Goal: Navigation & Orientation: Understand site structure

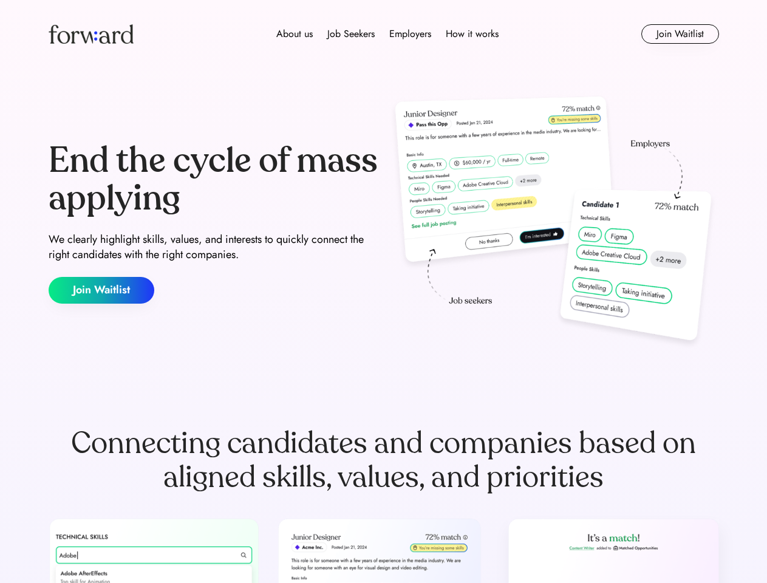
click at [383, 291] on div "End the cycle of mass applying We clearly highlight skills, values, and interes…" at bounding box center [384, 222] width 670 height 261
click at [384, 34] on div "About us Job Seekers Employers How it works" at bounding box center [387, 34] width 478 height 15
click at [91, 34] on img at bounding box center [91, 33] width 85 height 19
click at [387, 34] on div "About us Job Seekers Employers How it works" at bounding box center [387, 34] width 478 height 15
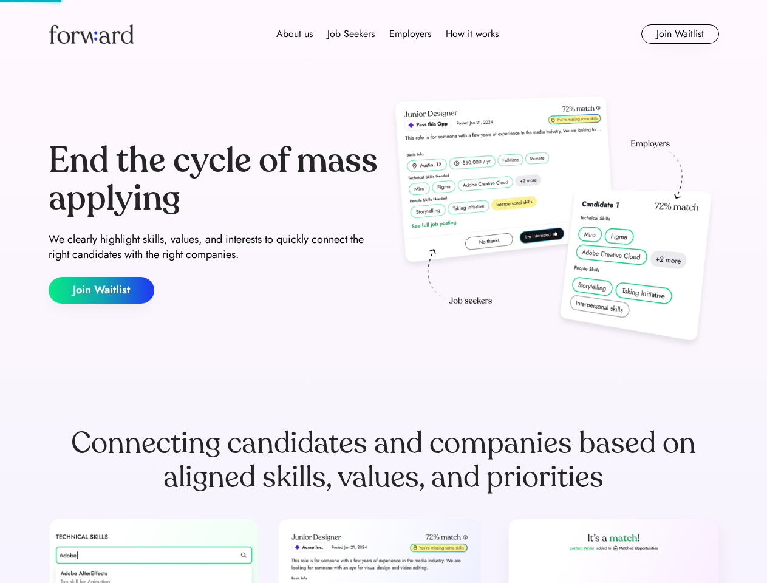
click at [294, 34] on div "About us" at bounding box center [294, 34] width 36 height 15
click at [351, 34] on div "Job Seekers" at bounding box center [350, 34] width 47 height 15
click at [410, 34] on div "Employers" at bounding box center [410, 34] width 42 height 15
click at [471, 34] on div "How it works" at bounding box center [471, 34] width 53 height 15
click at [679, 34] on button "Join Waitlist" at bounding box center [680, 33] width 78 height 19
